Goal: Task Accomplishment & Management: Manage account settings

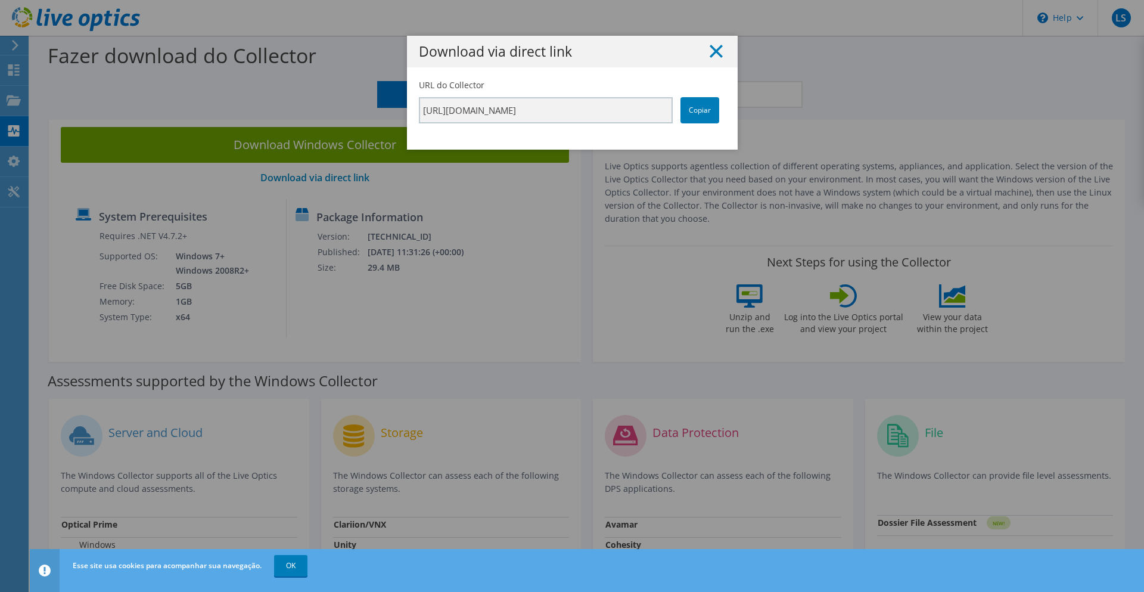
click at [710, 51] on line at bounding box center [716, 51] width 12 height 12
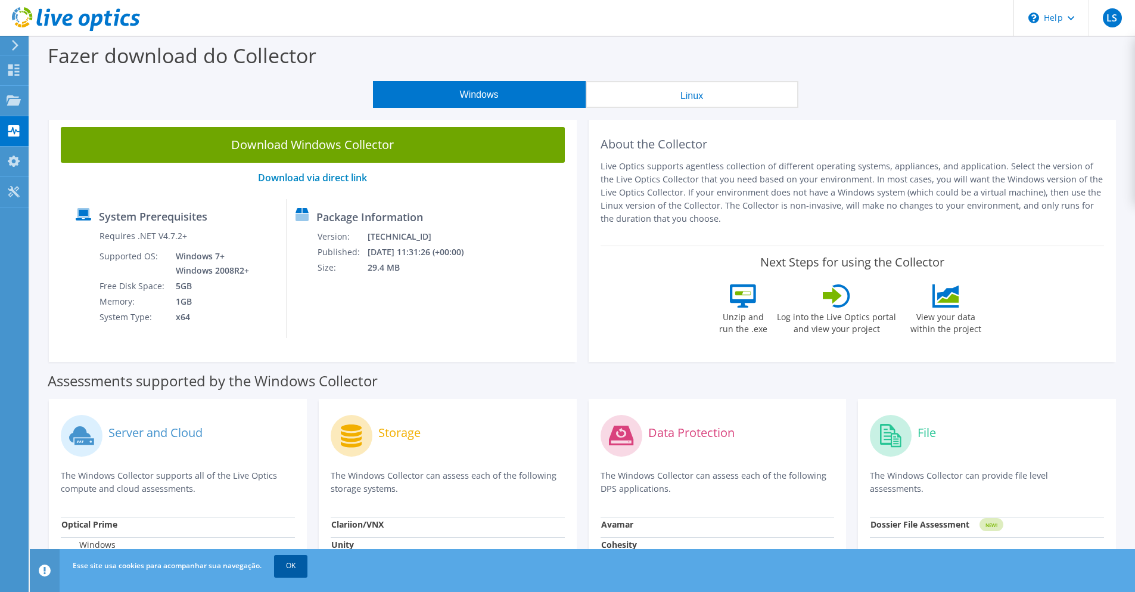
click at [300, 569] on link "OK" at bounding box center [290, 565] width 33 height 21
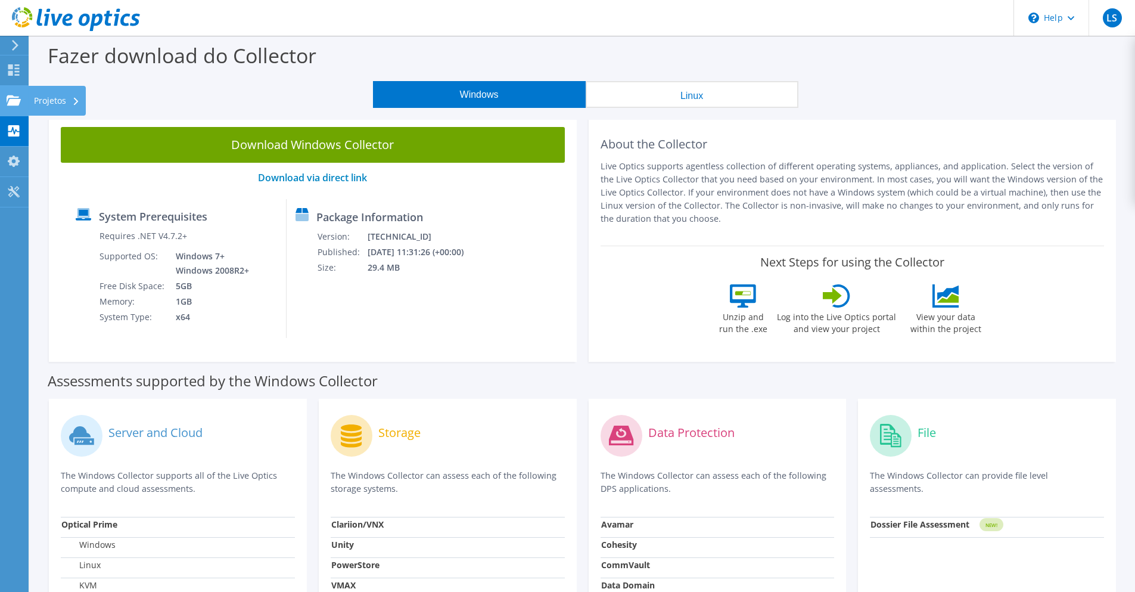
click at [13, 98] on icon at bounding box center [14, 100] width 14 height 11
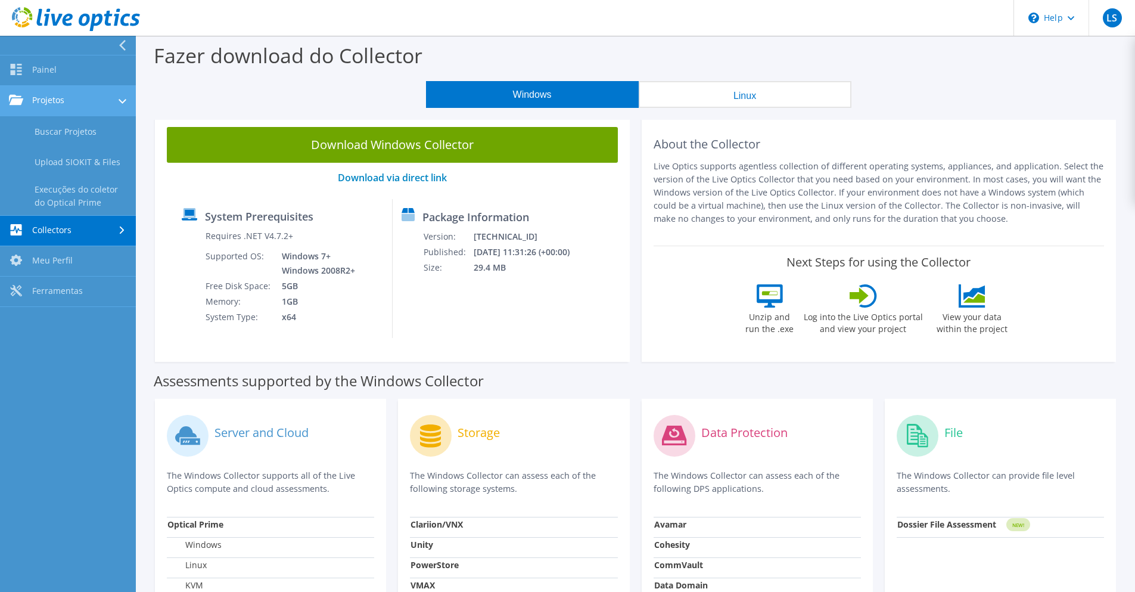
click at [55, 109] on link "Projetos" at bounding box center [68, 101] width 136 height 30
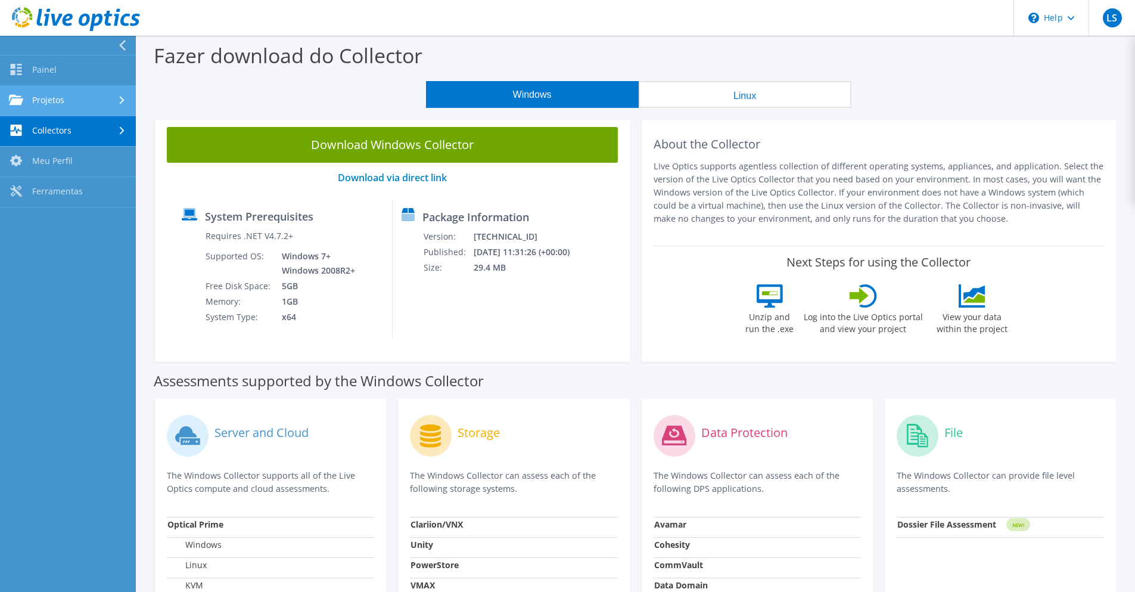
click at [67, 108] on link "Projetos" at bounding box center [68, 101] width 136 height 30
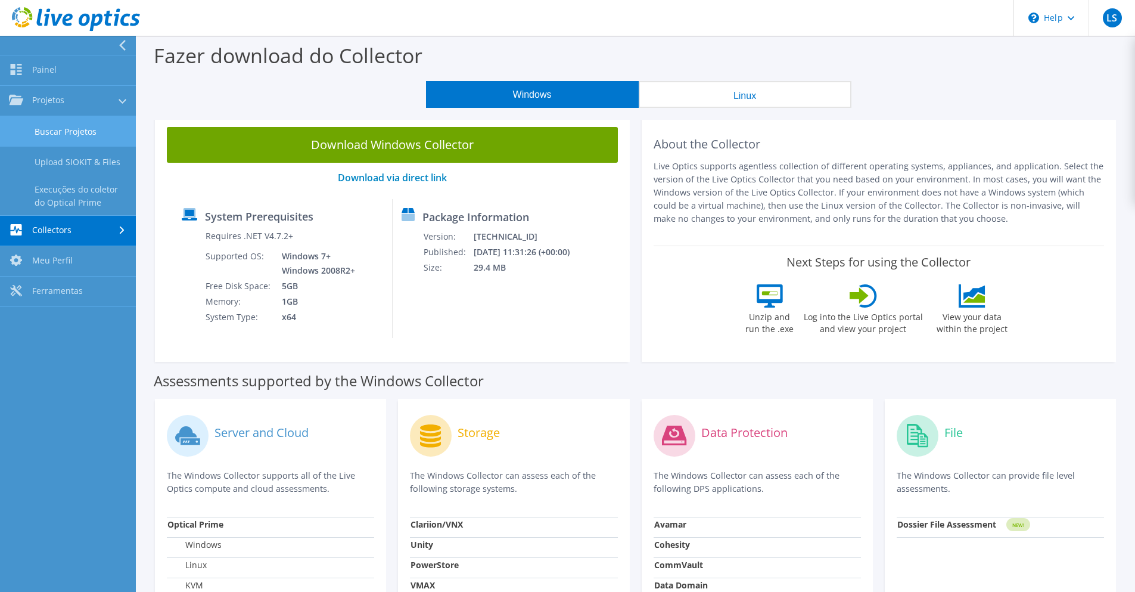
click at [64, 125] on link "Buscar Projetos" at bounding box center [68, 131] width 136 height 30
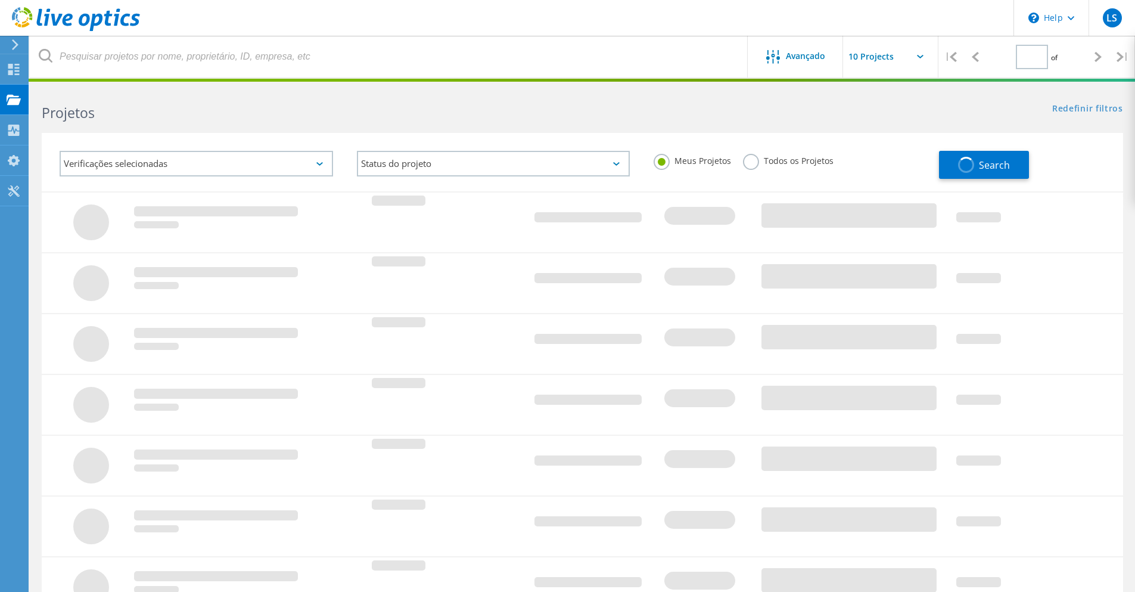
type input "1"
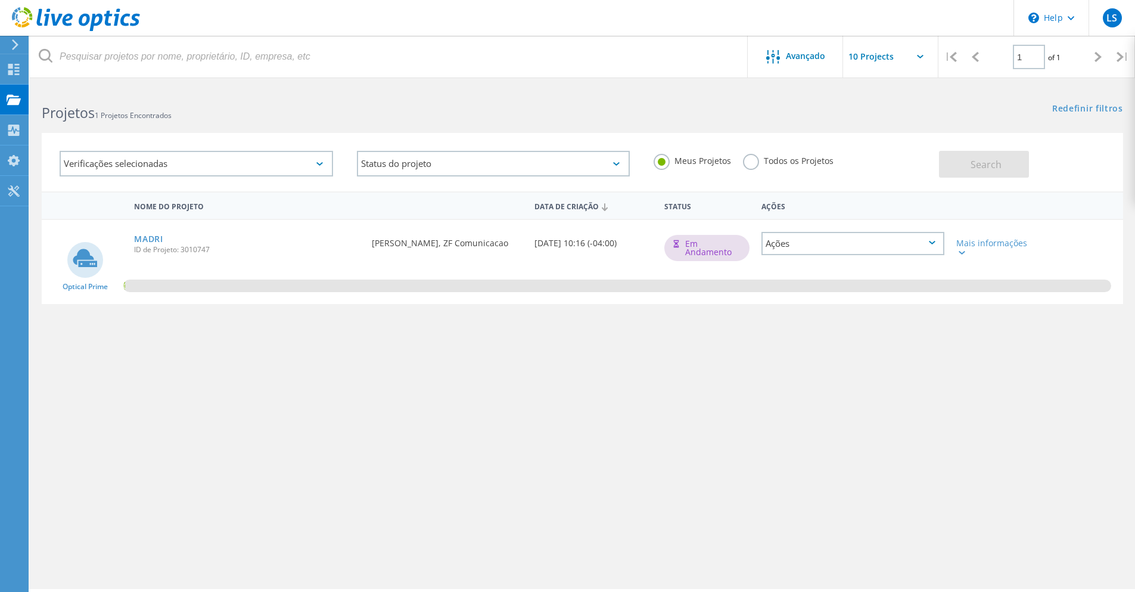
click at [211, 348] on div "Nome do Projeto Data de Criação Status Ações Optical Prime MADRI ID de Projeto:…" at bounding box center [582, 346] width 1081 height 310
click at [481, 381] on div "Nome do Projeto Data de Criação Status Ações Optical Prime MADRI ID de Projeto:…" at bounding box center [582, 346] width 1081 height 310
click at [273, 427] on div "Nome do Projeto Data de Criação Status Ações Optical Prime MADRI ID de Projeto:…" at bounding box center [582, 346] width 1081 height 310
click at [146, 240] on link "MADRI" at bounding box center [148, 239] width 29 height 8
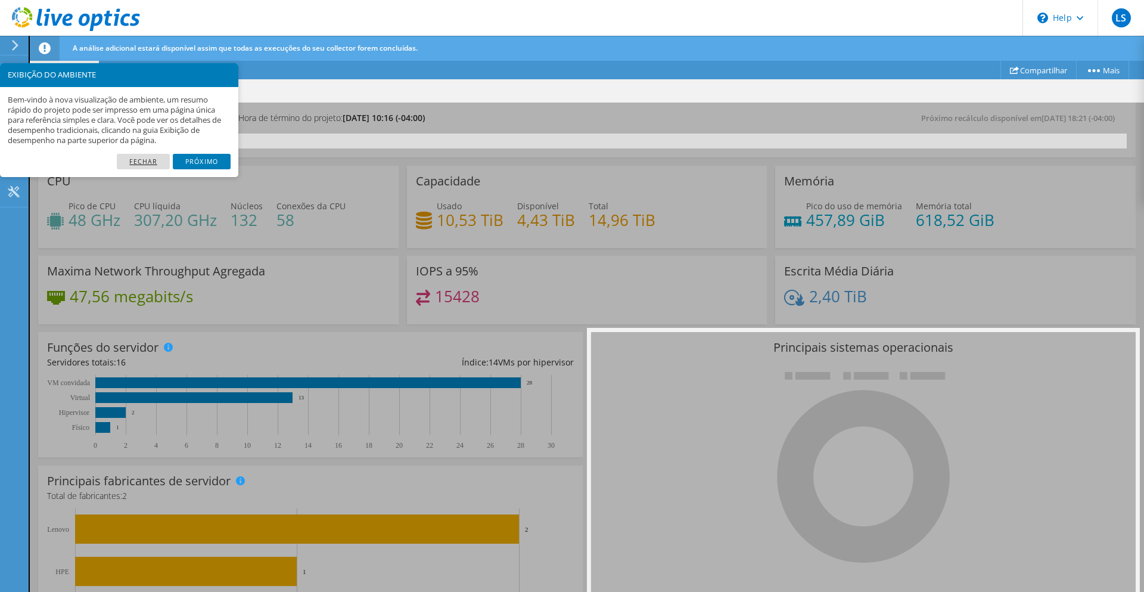
click at [148, 158] on link "Fechar" at bounding box center [143, 161] width 53 height 15
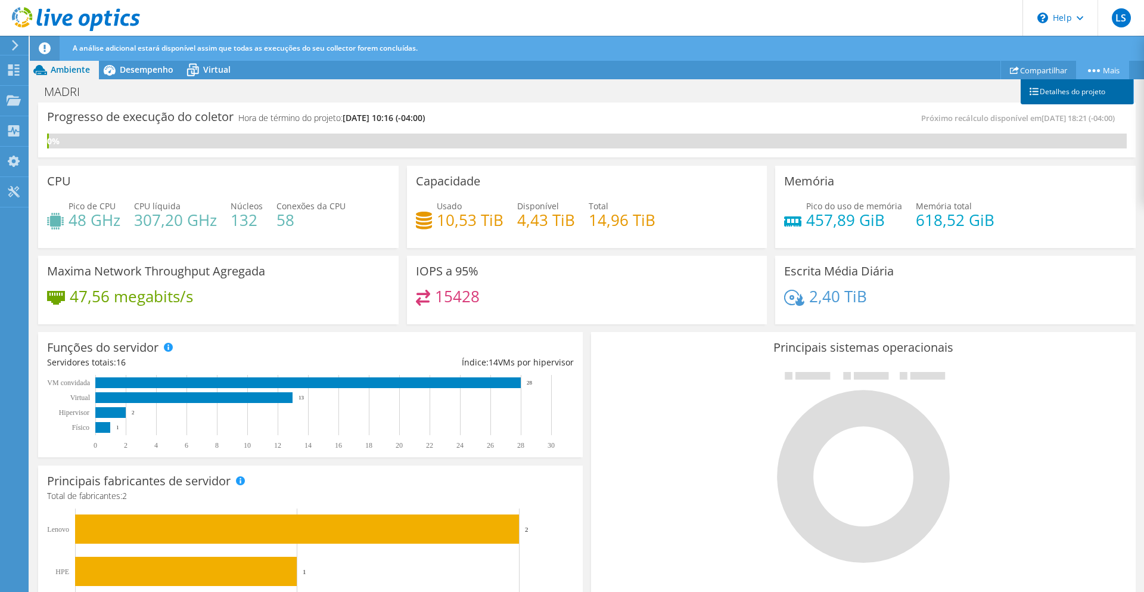
click at [1090, 88] on link "Detalhes do projeto" at bounding box center [1077, 91] width 113 height 25
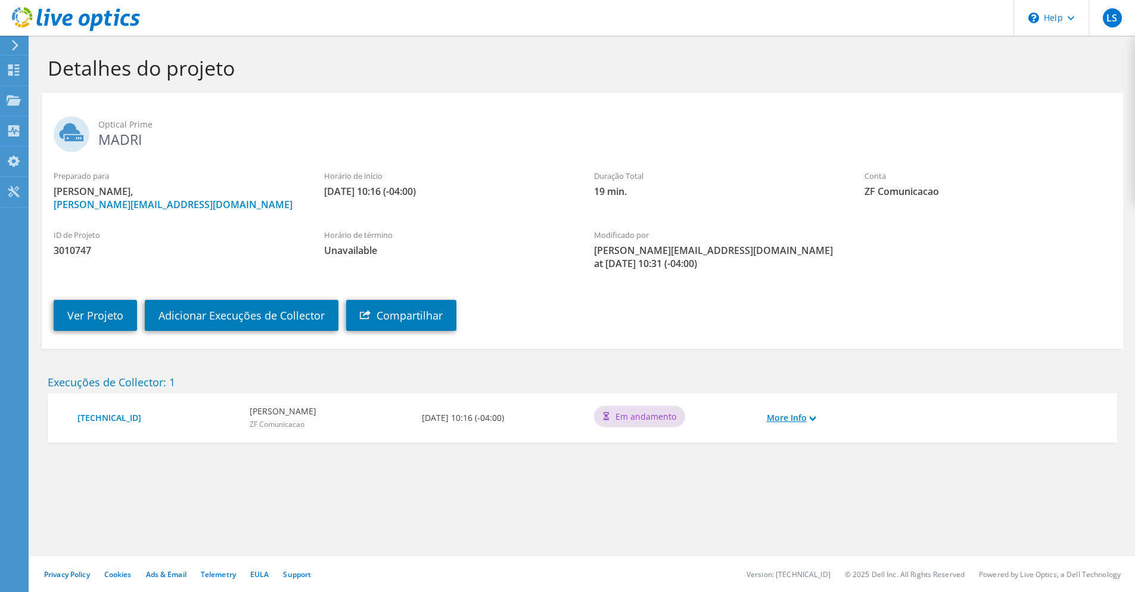
click at [816, 415] on icon at bounding box center [813, 418] width 6 height 6
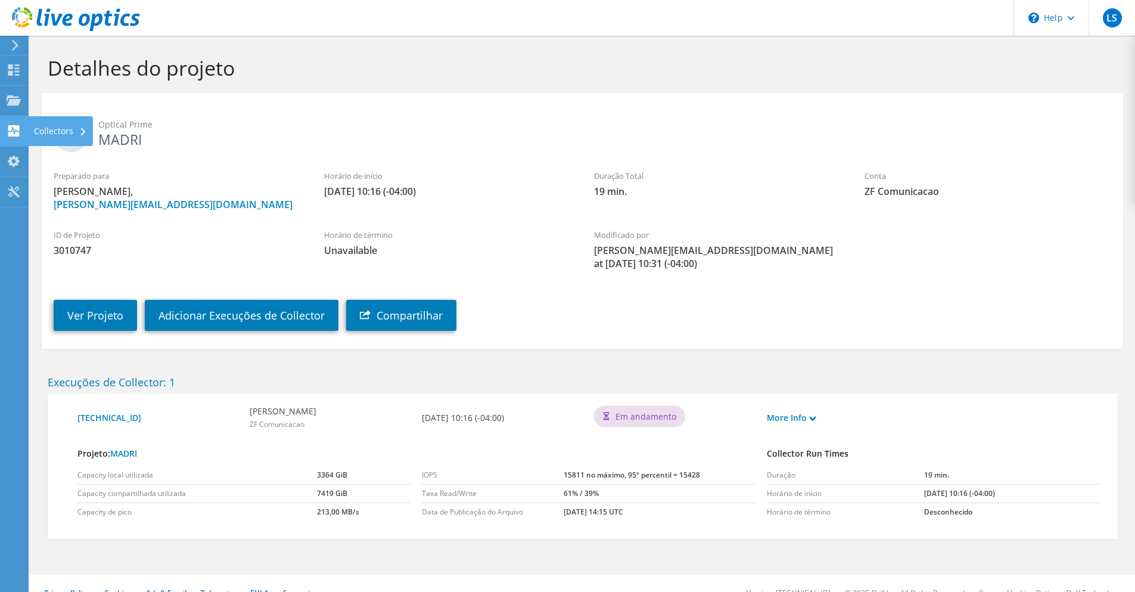
click at [49, 132] on div "Collectors" at bounding box center [60, 131] width 65 height 30
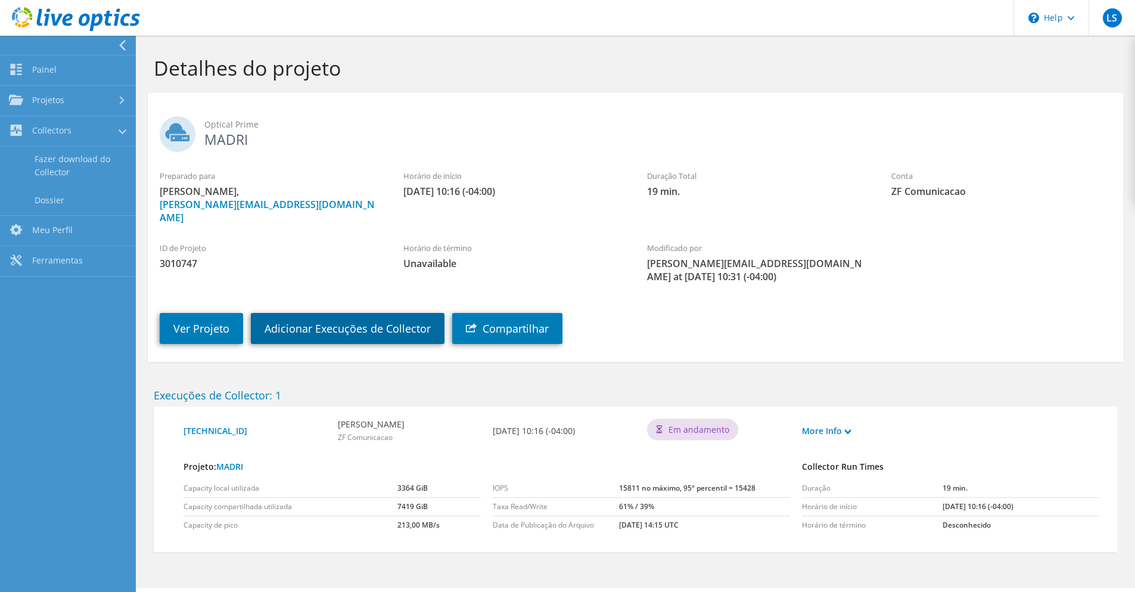
click at [302, 316] on link "Adicionar Execuções de Collector" at bounding box center [348, 328] width 194 height 31
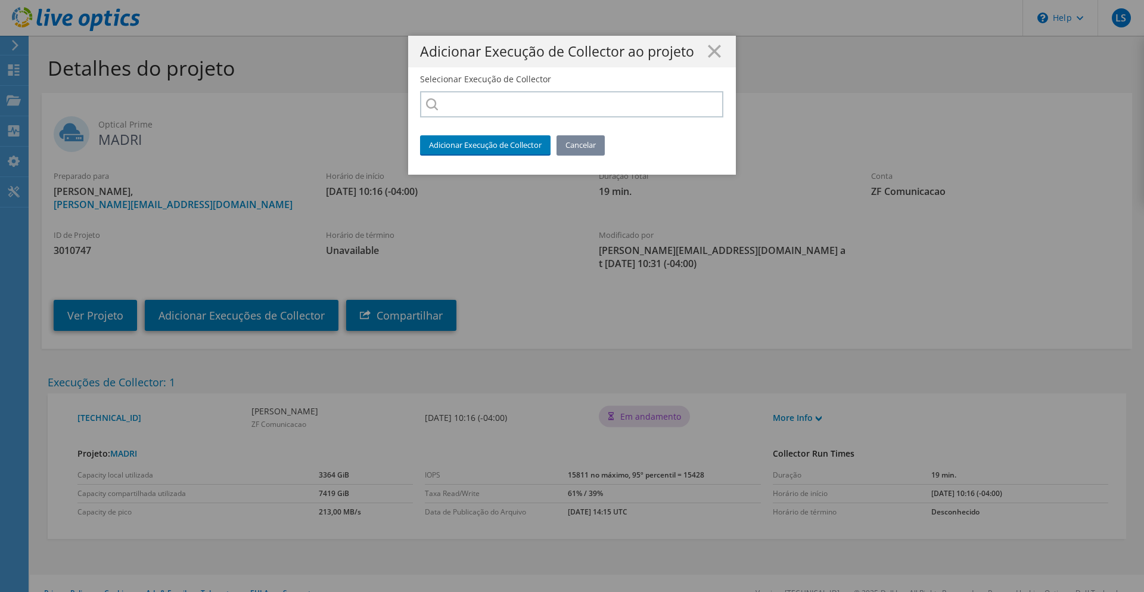
click at [576, 145] on link "Cancelar" at bounding box center [580, 144] width 48 height 19
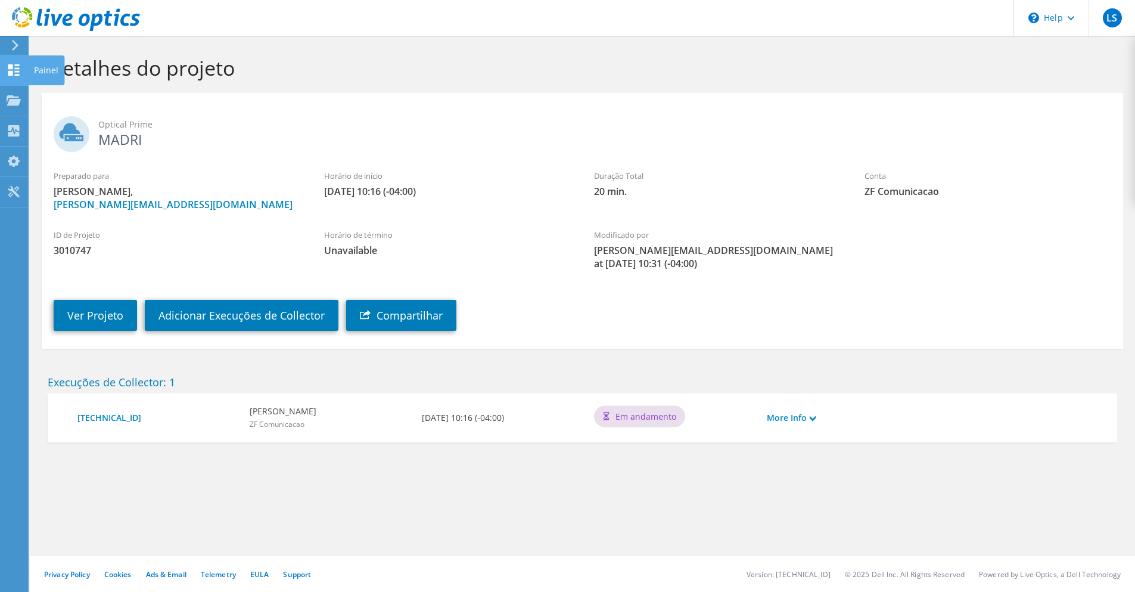
drag, startPoint x: 33, startPoint y: 73, endPoint x: 55, endPoint y: 76, distance: 22.3
click at [38, 72] on div "Painel" at bounding box center [46, 70] width 36 height 30
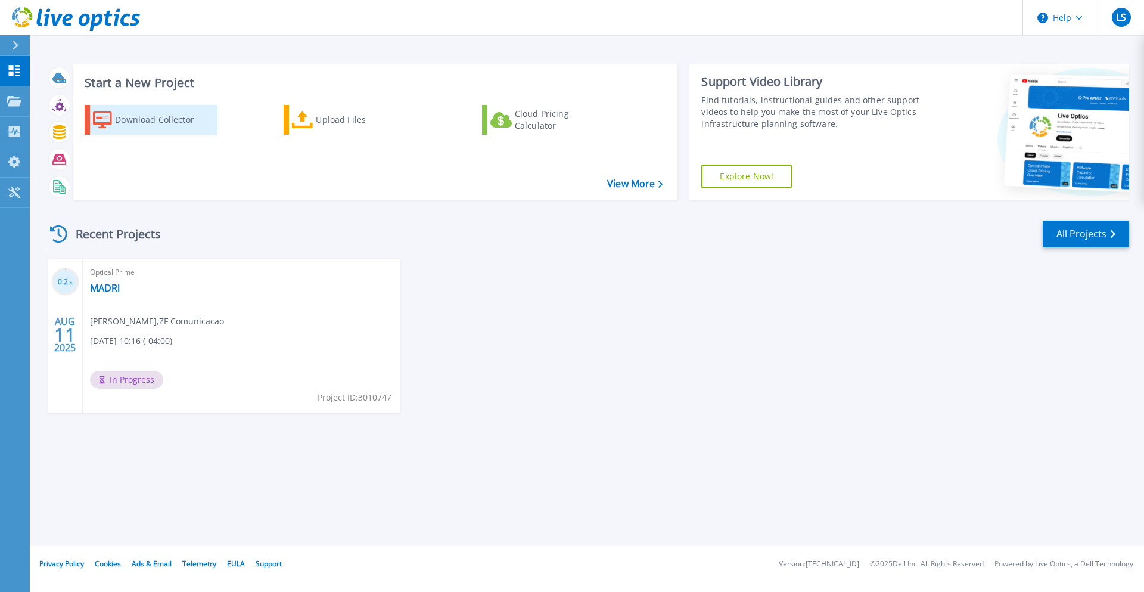
click at [111, 122] on icon at bounding box center [102, 119] width 19 height 17
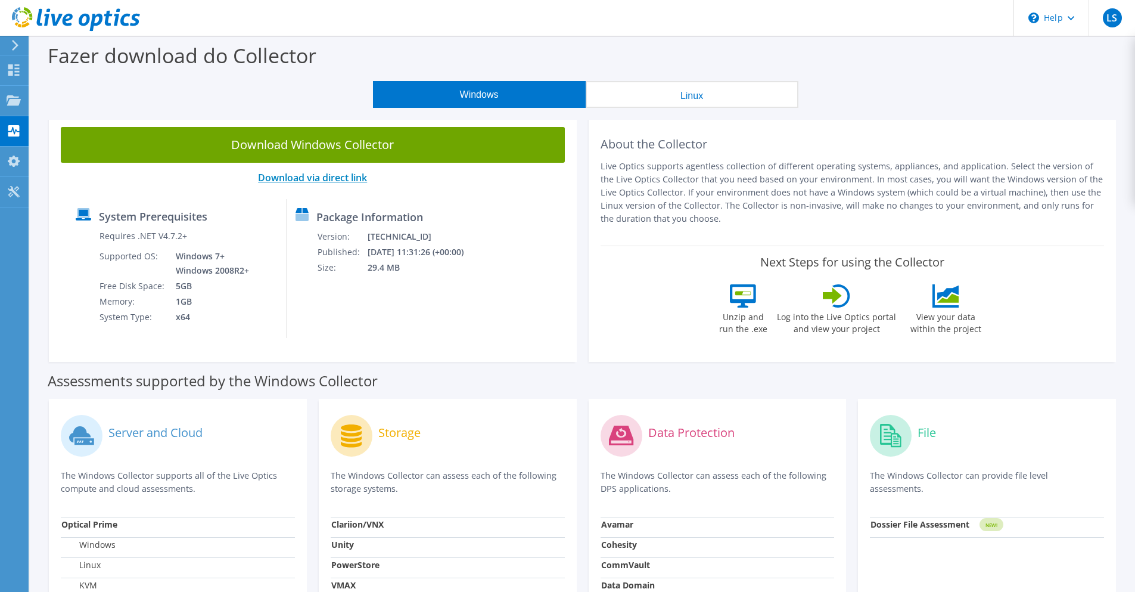
click at [292, 181] on link "Download via direct link" at bounding box center [312, 177] width 109 height 13
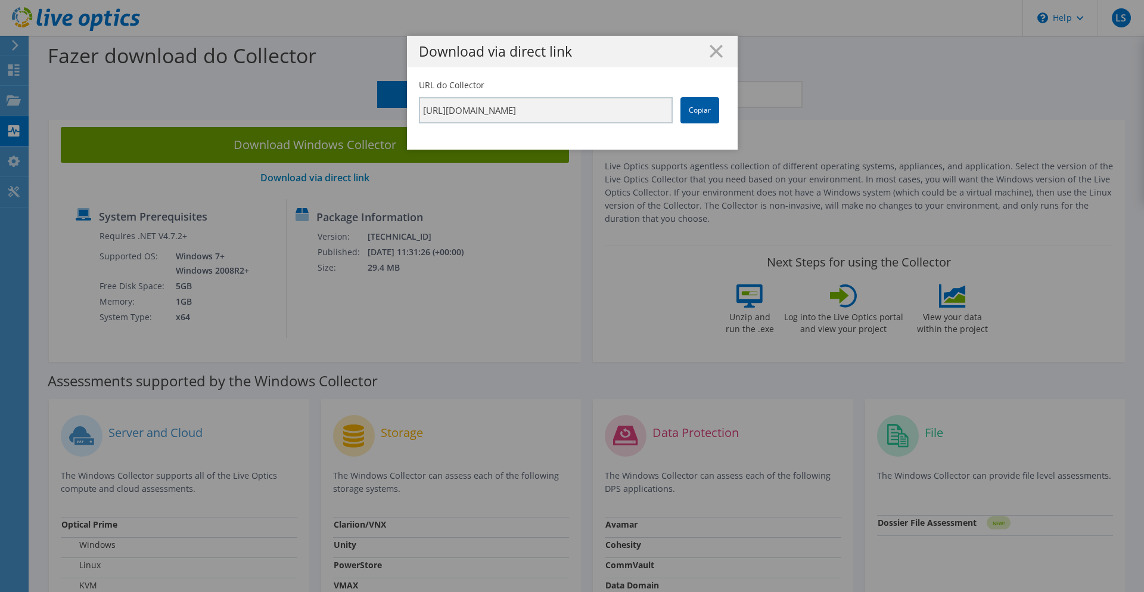
click at [691, 114] on link "Copiar" at bounding box center [699, 110] width 39 height 26
click at [710, 51] on icon at bounding box center [716, 51] width 13 height 13
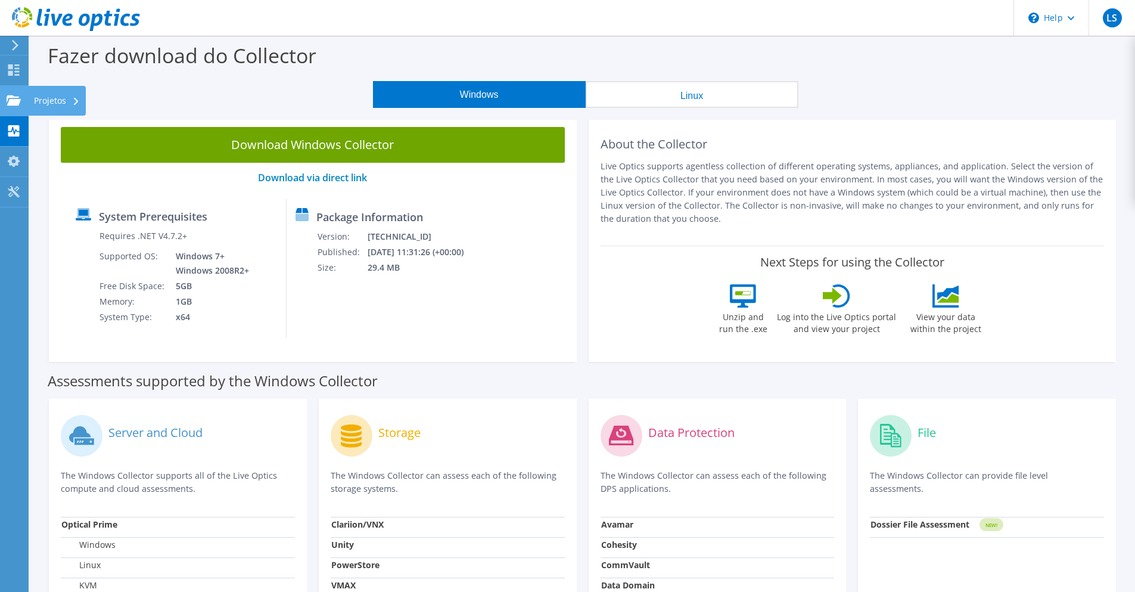
click at [45, 94] on div "Projetos" at bounding box center [57, 101] width 58 height 30
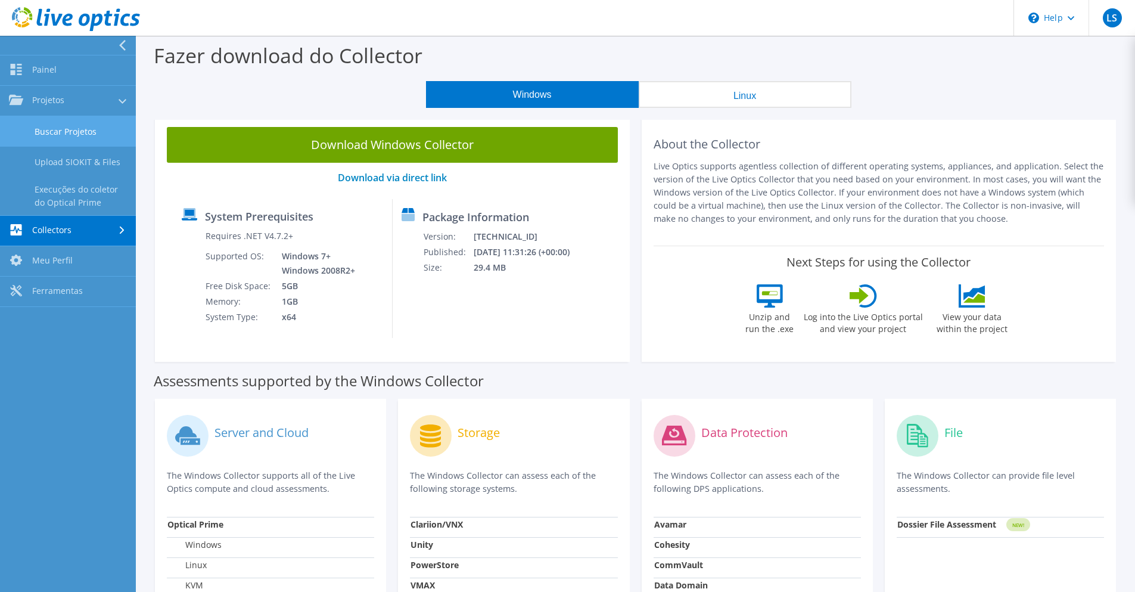
click at [69, 136] on link "Buscar Projetos" at bounding box center [68, 131] width 136 height 30
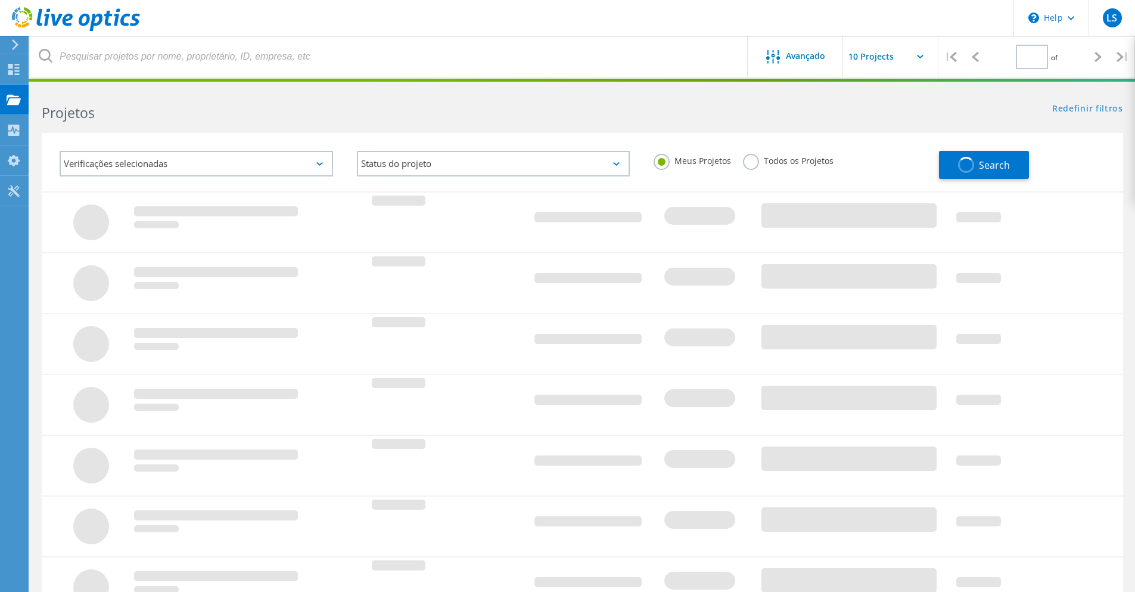
type input "1"
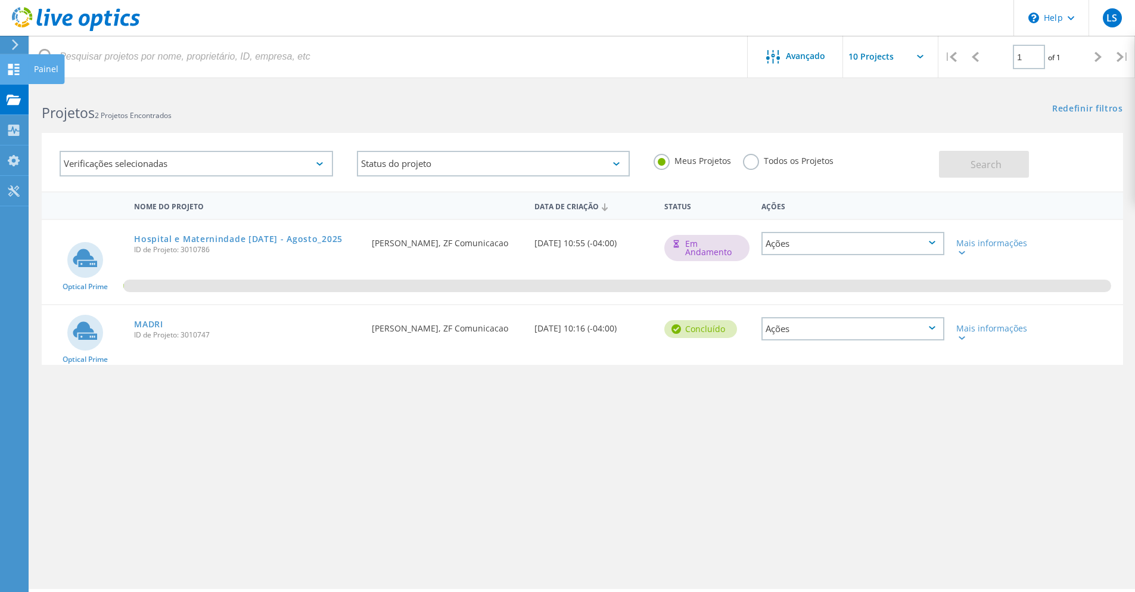
click at [40, 69] on div "Painel" at bounding box center [46, 69] width 24 height 8
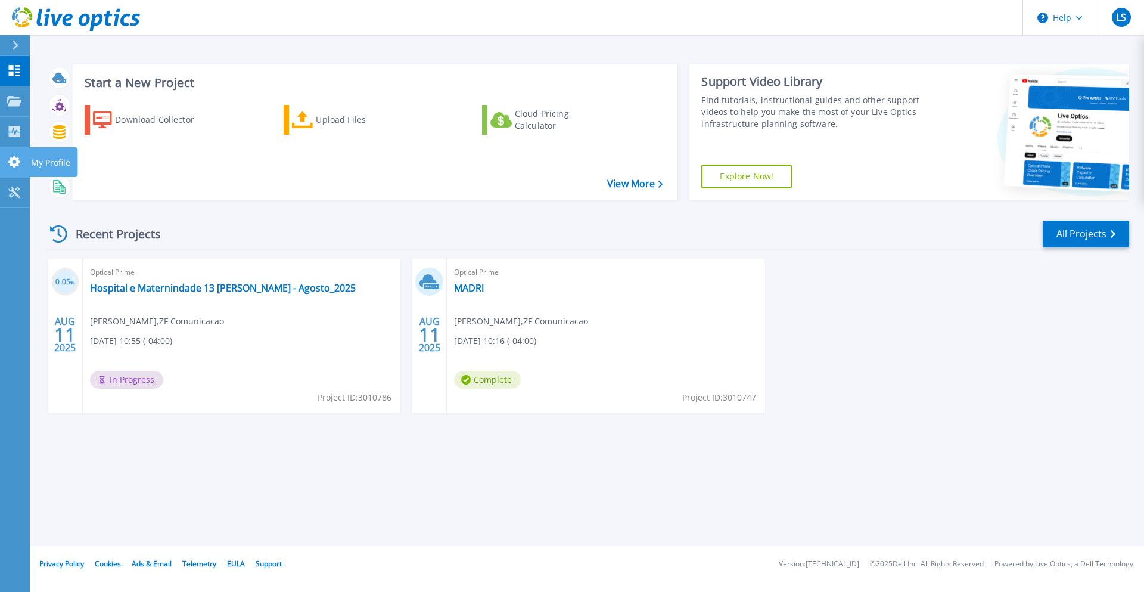
click at [47, 162] on p "My Profile" at bounding box center [50, 162] width 39 height 31
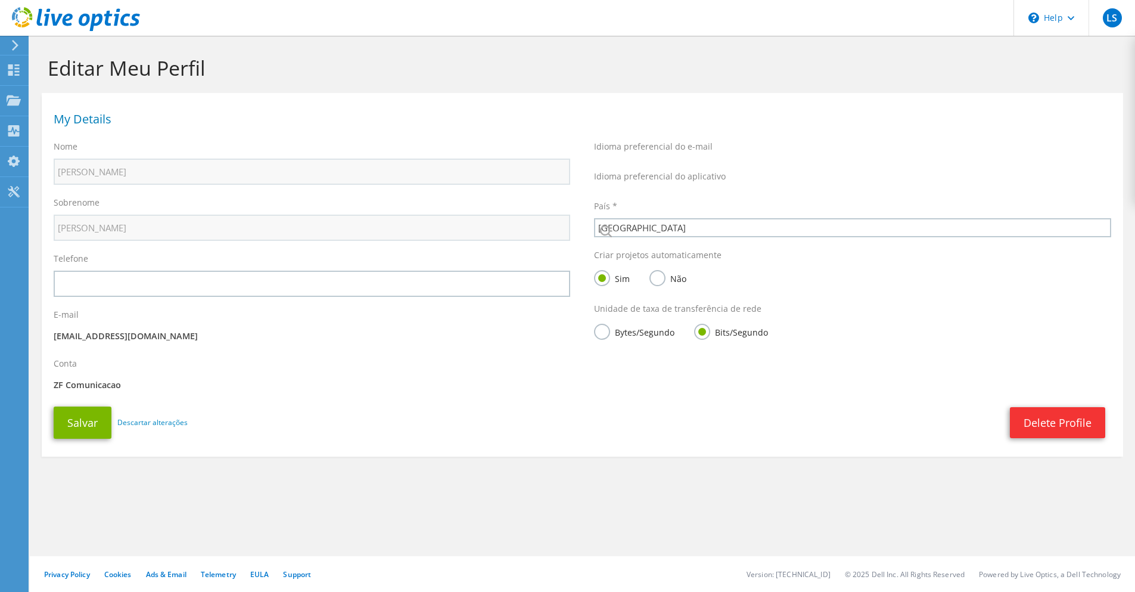
select select "30"
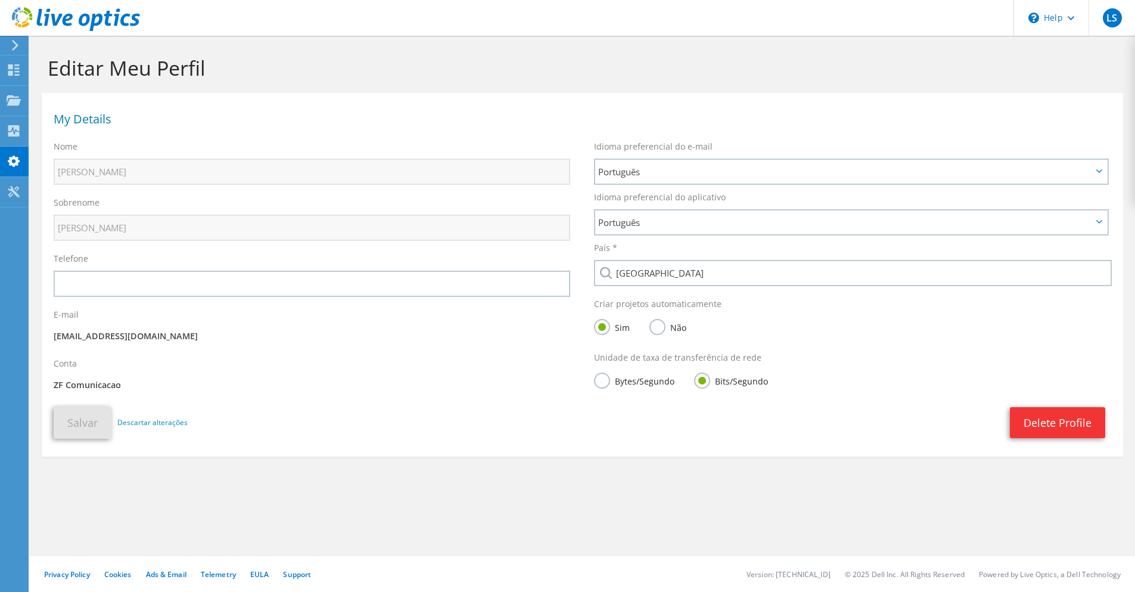
drag, startPoint x: 57, startPoint y: 385, endPoint x: 146, endPoint y: 384, distance: 88.8
click at [142, 385] on p "ZF Comunicacao" at bounding box center [312, 384] width 517 height 13
click at [222, 365] on div "Conta ZF Comunicacao" at bounding box center [312, 376] width 540 height 49
click at [57, 189] on div "Ferramentas" at bounding box center [59, 192] width 63 height 30
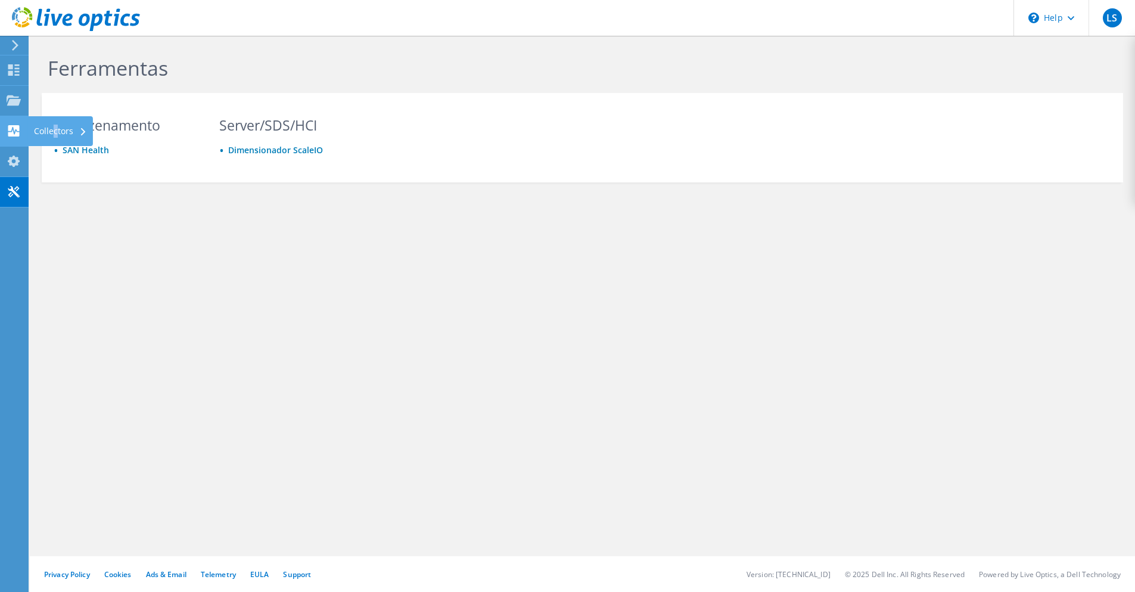
click at [55, 129] on div "Collectors" at bounding box center [60, 131] width 65 height 30
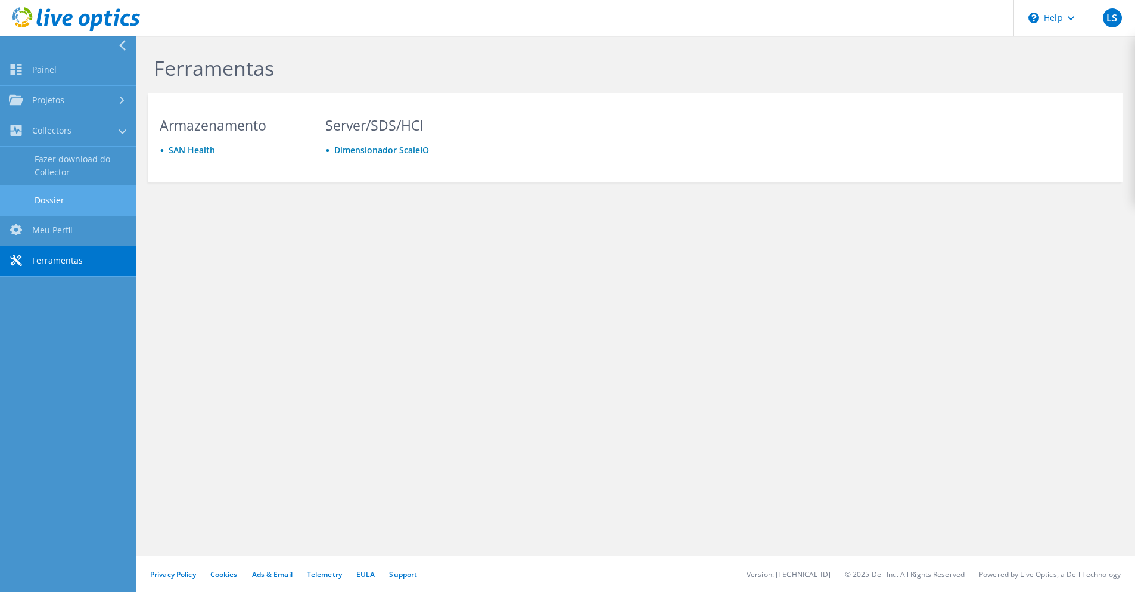
click at [47, 199] on link "Dossier" at bounding box center [68, 200] width 136 height 30
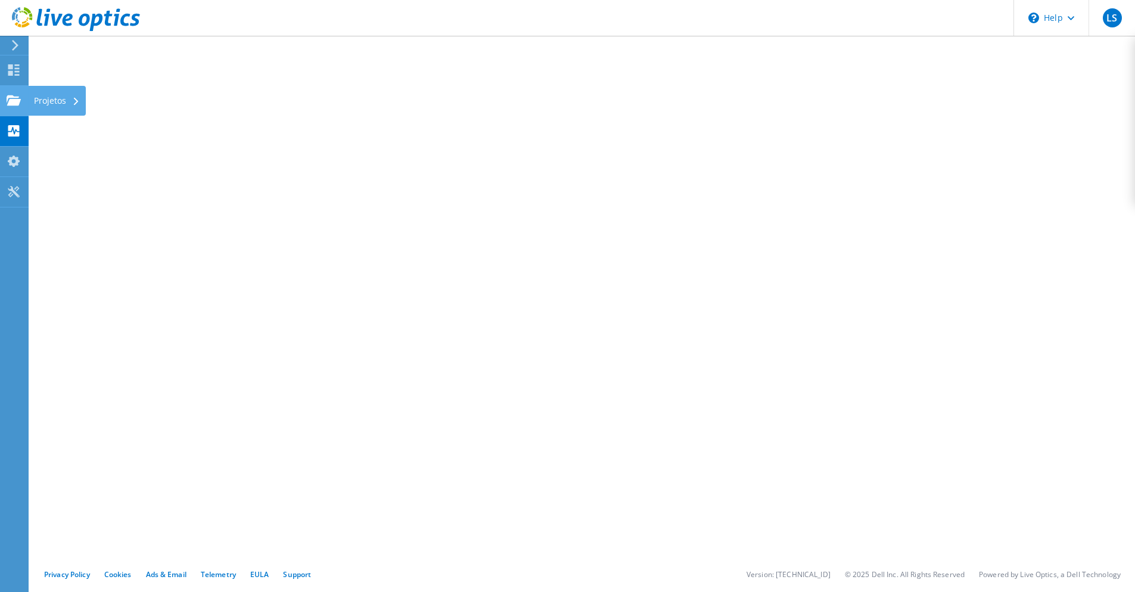
click at [67, 102] on div "Projetos" at bounding box center [57, 101] width 58 height 30
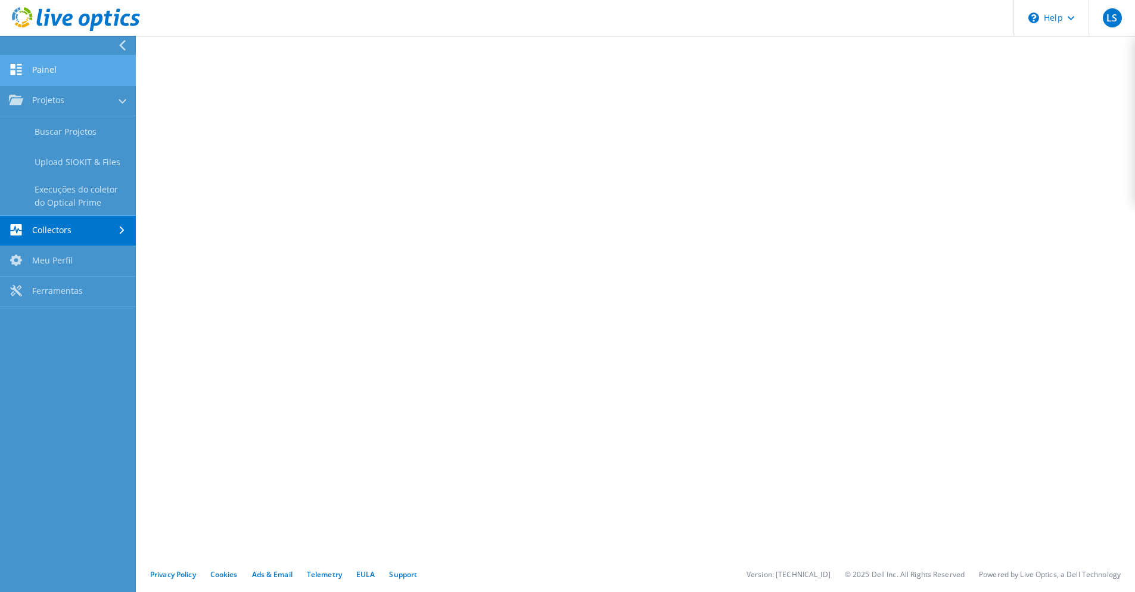
click at [47, 66] on link "Painel" at bounding box center [68, 70] width 136 height 30
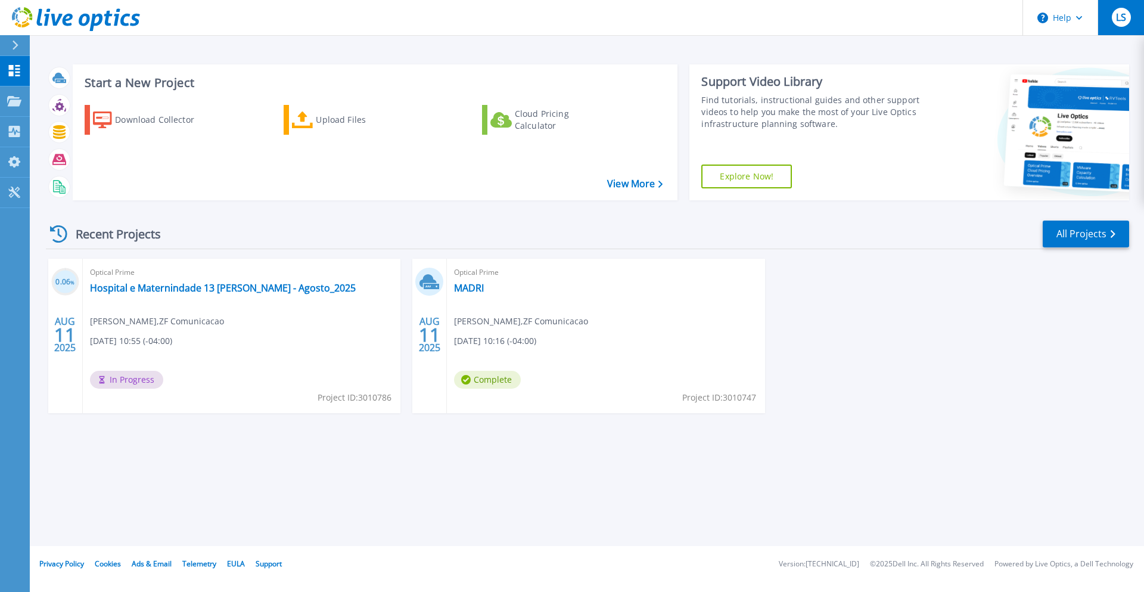
click at [1117, 20] on span "LS" at bounding box center [1121, 18] width 10 height 10
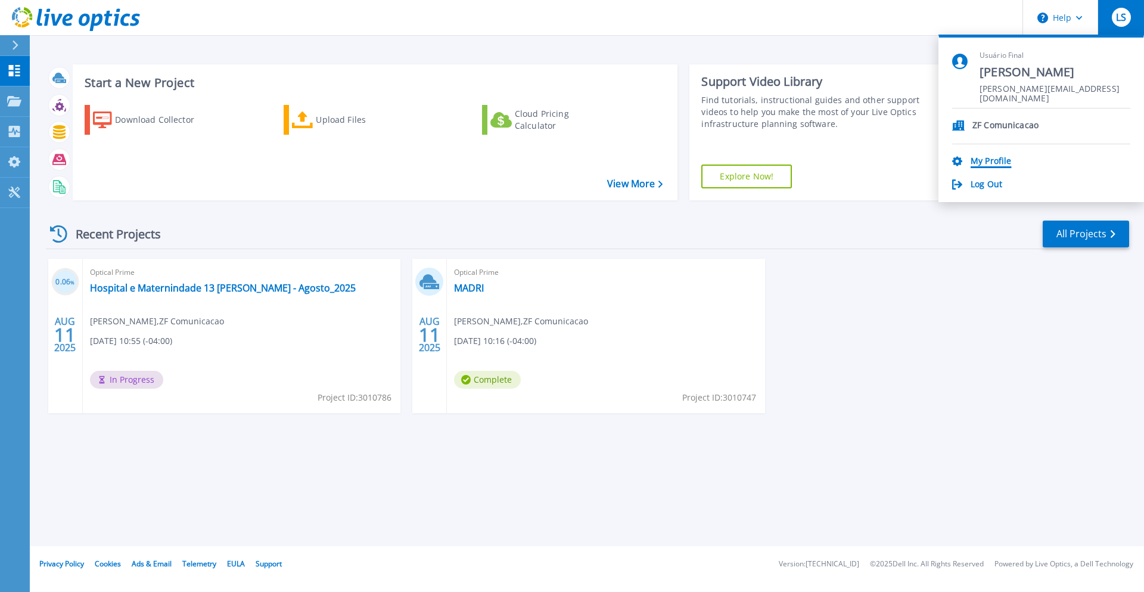
click at [985, 158] on link "My Profile" at bounding box center [991, 161] width 41 height 11
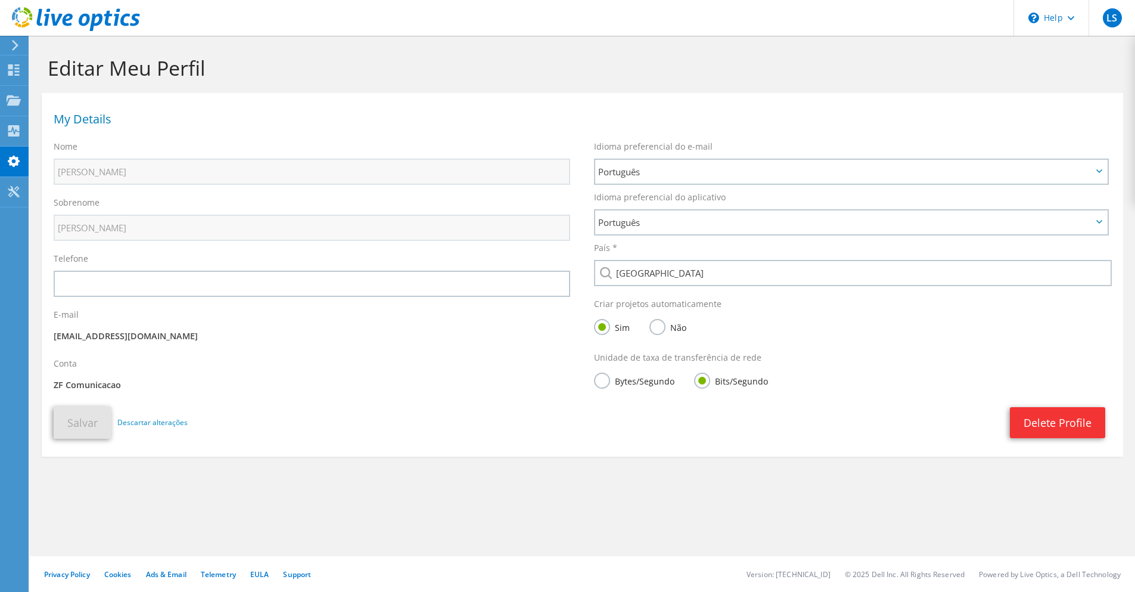
click at [305, 481] on section "Editar Meu Perfil My Details Nome Lucas Sobrenome Soares Telefone E-mail" at bounding box center [582, 282] width 1105 height 492
click at [1121, 24] on div "LS" at bounding box center [1112, 18] width 46 height 36
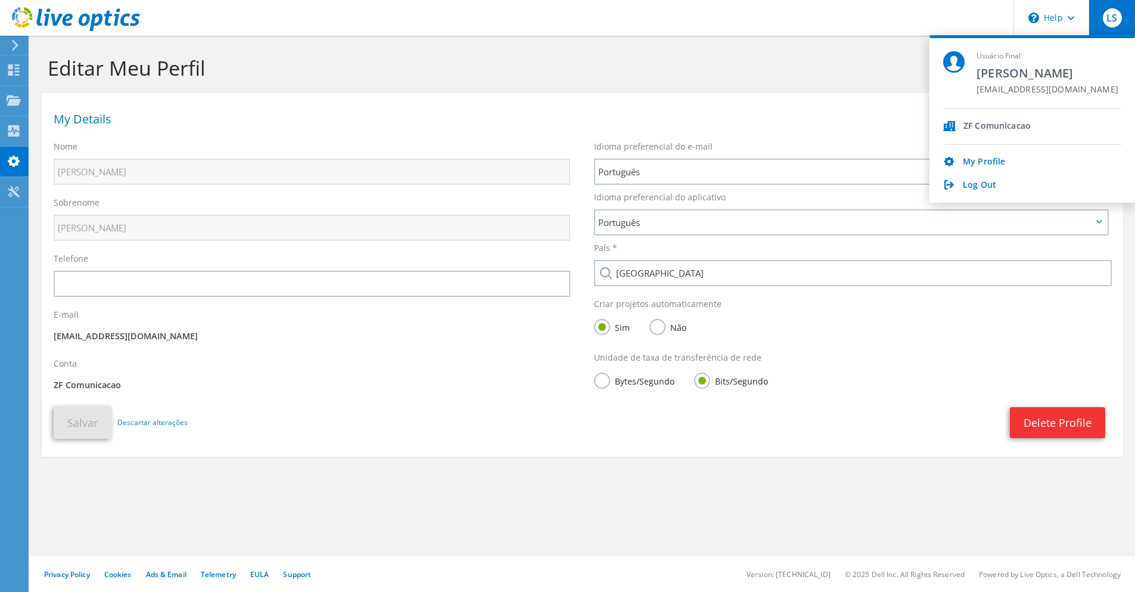
click at [979, 123] on div "ZF Comunicacao" at bounding box center [996, 126] width 67 height 11
click at [945, 123] on icon at bounding box center [949, 126] width 13 height 10
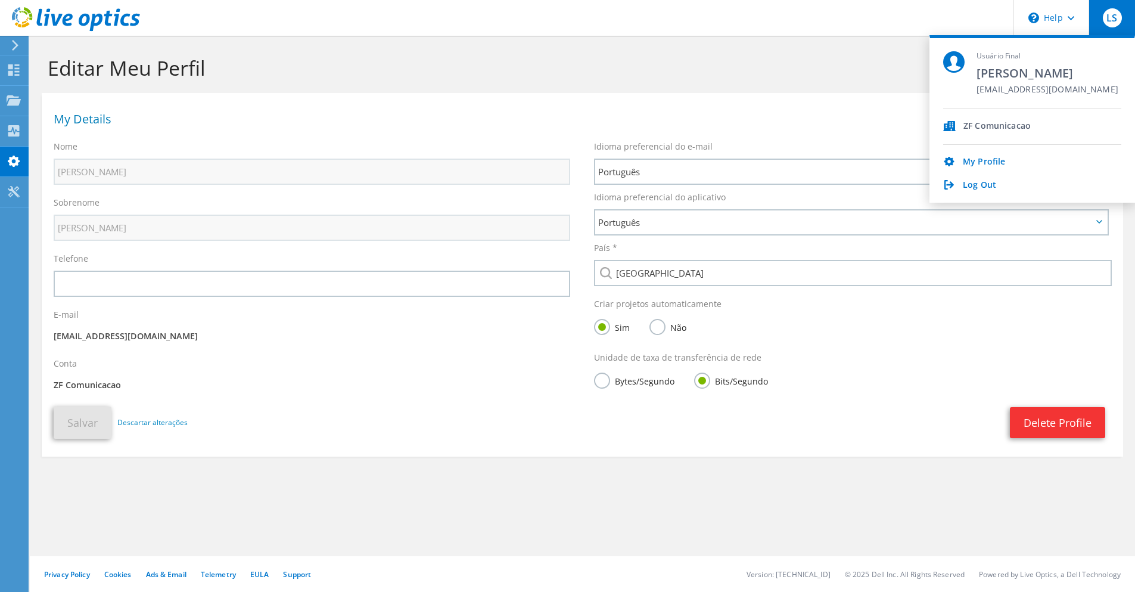
click at [945, 123] on icon at bounding box center [949, 126] width 13 height 10
drag, startPoint x: 945, startPoint y: 123, endPoint x: 1007, endPoint y: 123, distance: 62.6
click at [947, 123] on icon at bounding box center [949, 126] width 13 height 10
click at [997, 73] on span "[PERSON_NAME]" at bounding box center [1048, 73] width 142 height 16
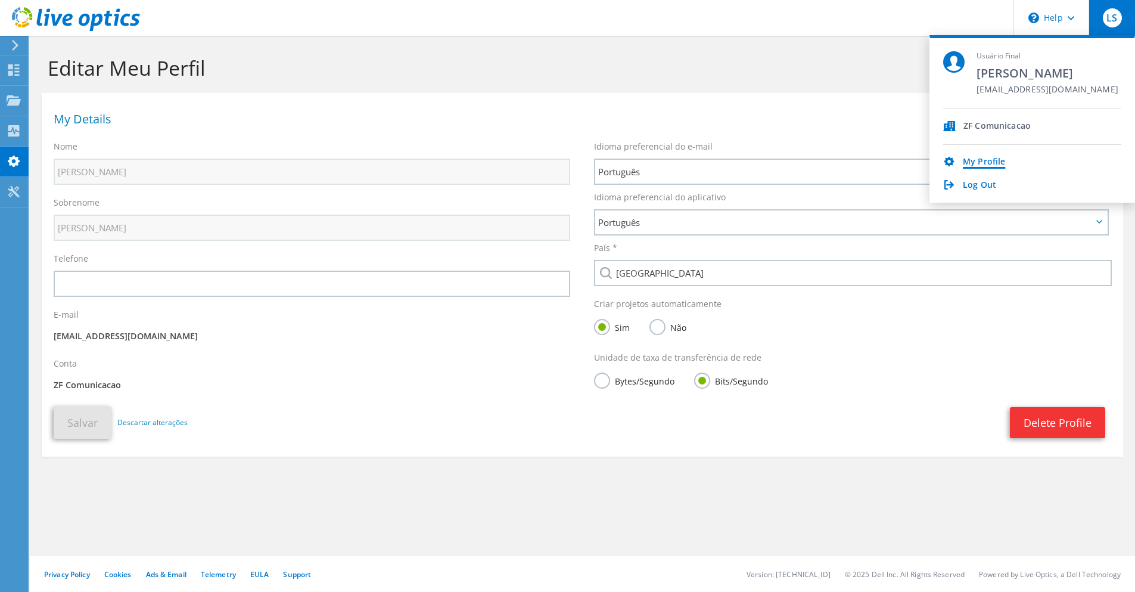
click at [971, 157] on link "My Profile" at bounding box center [984, 162] width 42 height 11
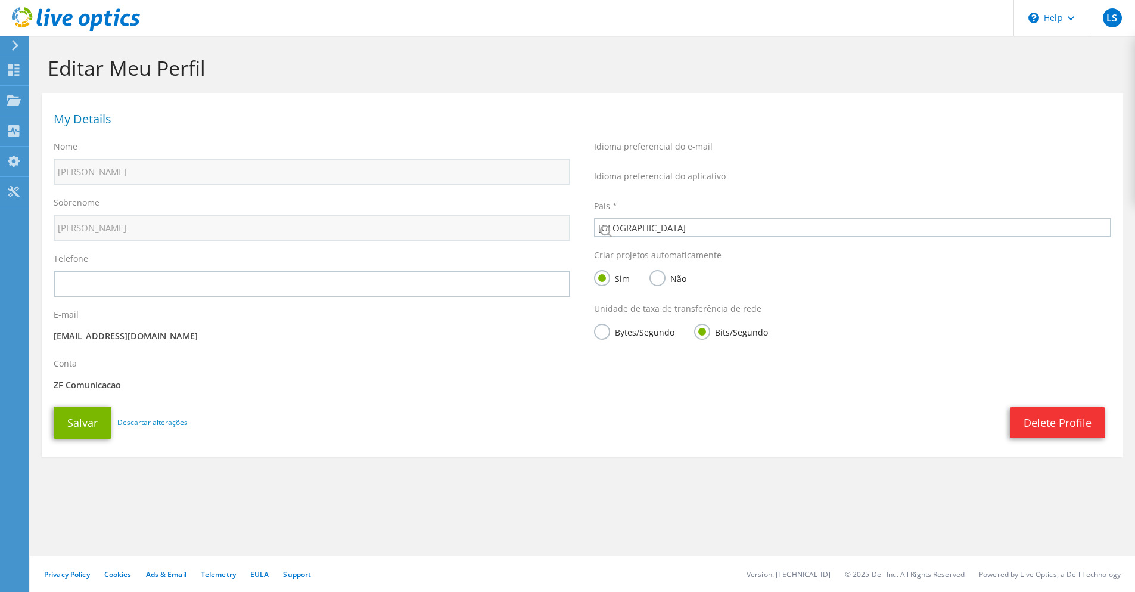
select select "30"
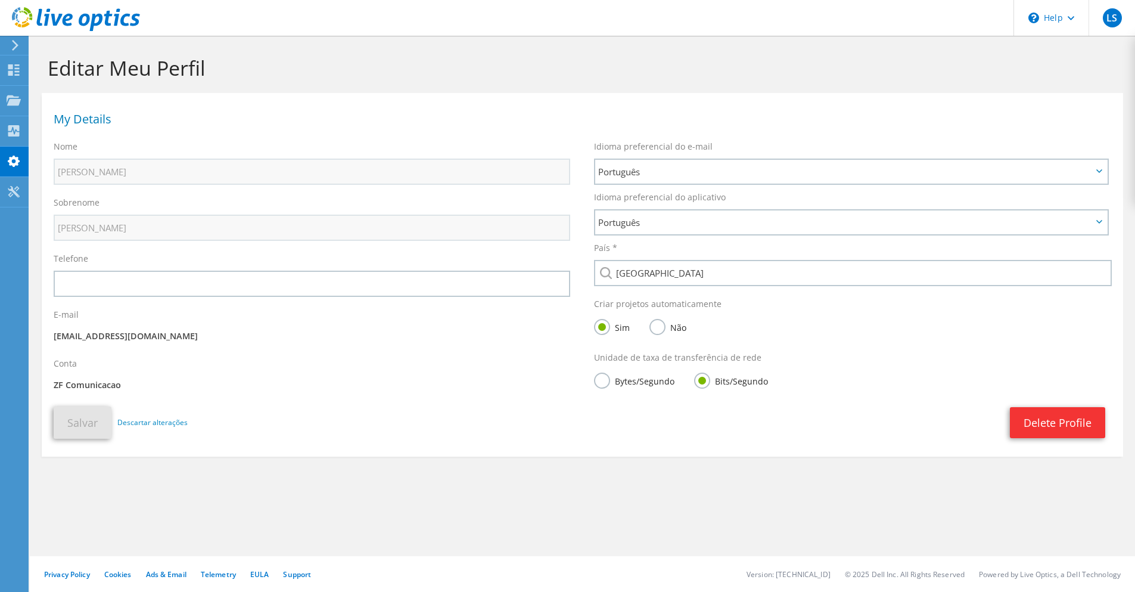
click at [148, 459] on section "Editar Meu Perfil My Details Nome Lucas Sobrenome Soares Telefone E-mail" at bounding box center [582, 282] width 1105 height 492
drag, startPoint x: 599, startPoint y: 475, endPoint x: 767, endPoint y: 477, distance: 167.4
click at [605, 477] on section "Editar Meu Perfil My Details Nome Lucas Sobrenome Soares Telefone E-mail" at bounding box center [582, 282] width 1105 height 492
click at [1106, 21] on span "LS" at bounding box center [1112, 17] width 19 height 19
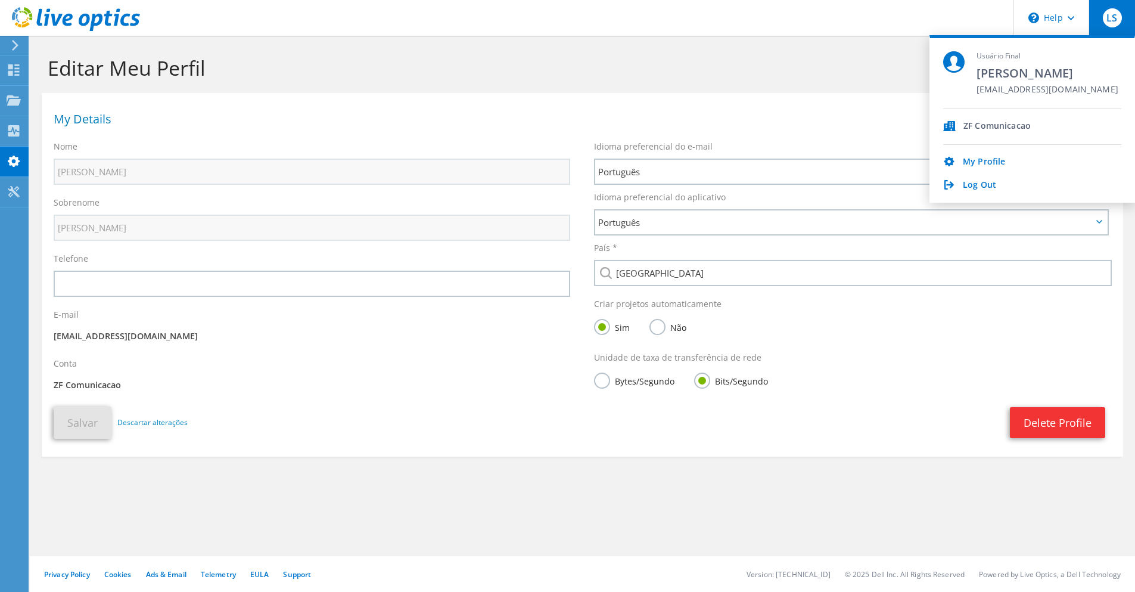
drag, startPoint x: 983, startPoint y: 123, endPoint x: 1066, endPoint y: 126, distance: 82.9
click at [1066, 126] on div "ZF Comunicacao" at bounding box center [1032, 127] width 178 height 36
drag, startPoint x: 785, startPoint y: 55, endPoint x: 779, endPoint y: 56, distance: 6.1
click at [783, 55] on h1 "Editar Meu Perfil" at bounding box center [580, 67] width 1064 height 25
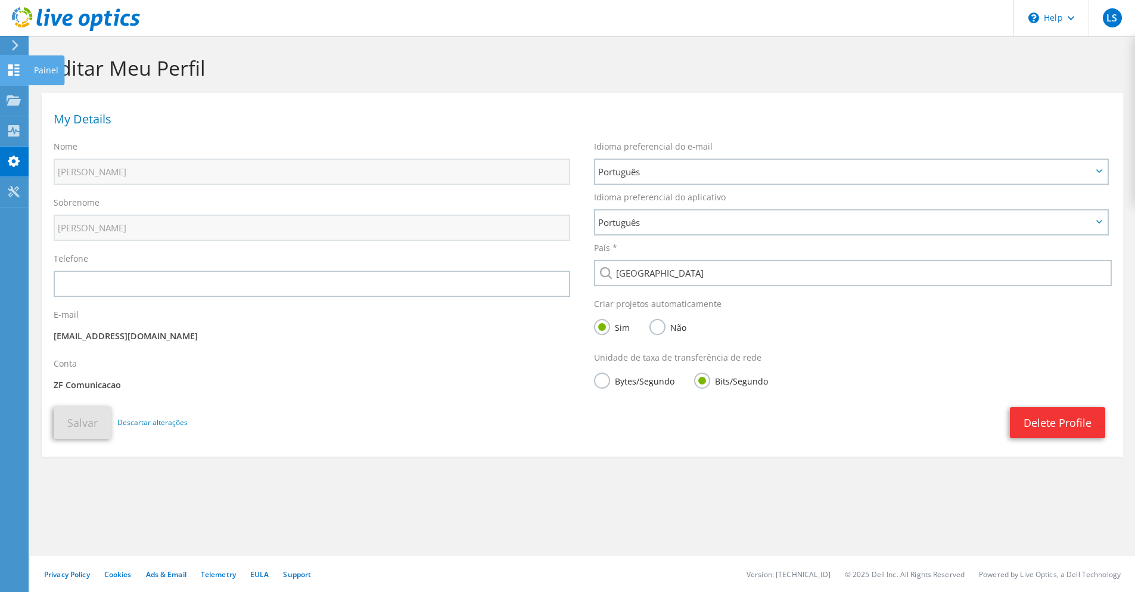
click at [7, 74] on icon at bounding box center [14, 69] width 14 height 11
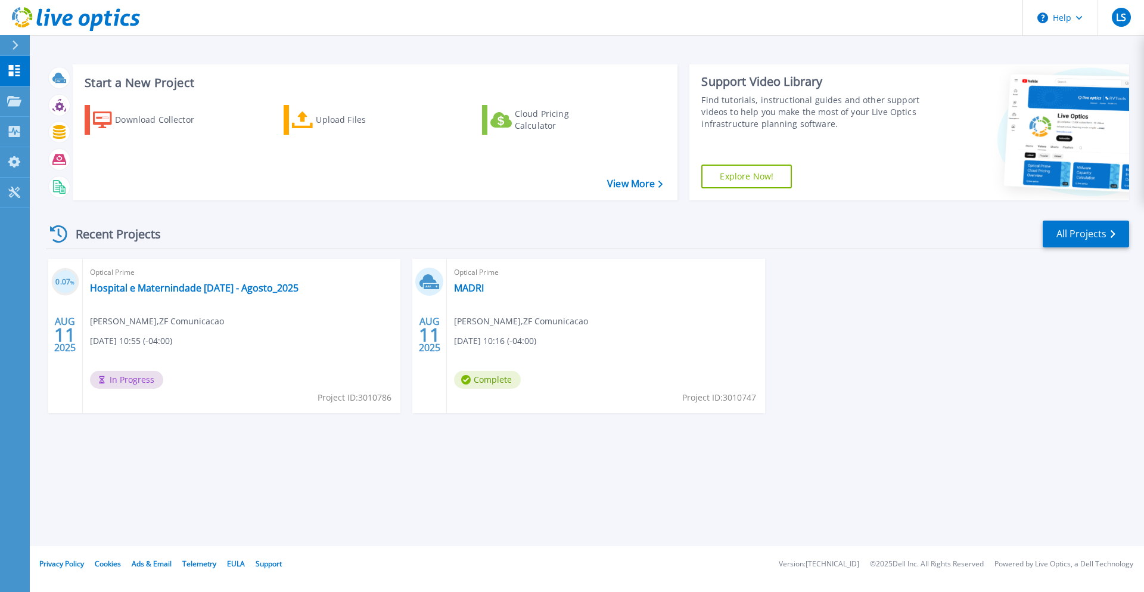
click at [860, 296] on div "0.07 % [DATE] Optical Prime Hospital e Maternindade [DATE] - Agosto_2025 [PERSO…" at bounding box center [582, 348] width 1093 height 178
click at [576, 69] on div "Start a New Project Download Collector Upload Files Cloud Pricing Calculator Vi…" at bounding box center [375, 132] width 605 height 136
drag, startPoint x: 862, startPoint y: 282, endPoint x: 849, endPoint y: 274, distance: 15.0
click at [862, 282] on div "0.07 % [DATE] Optical Prime Hospital e Maternindade [DATE] - Agosto_2025 [PERSO…" at bounding box center [582, 348] width 1093 height 178
